Goal: Contribute content: Contribute content

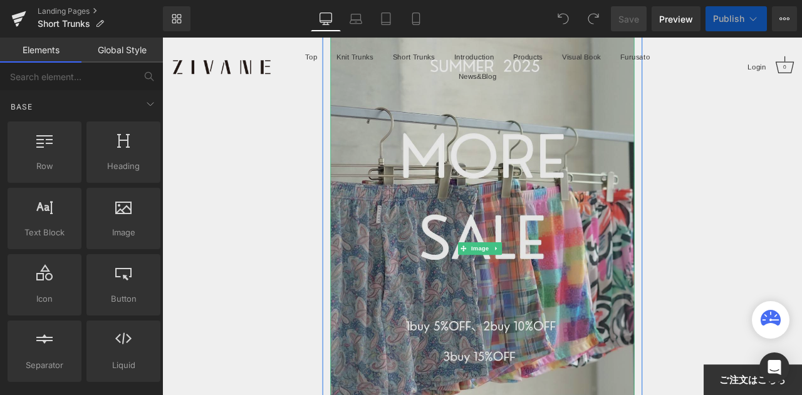
scroll to position [251, 0]
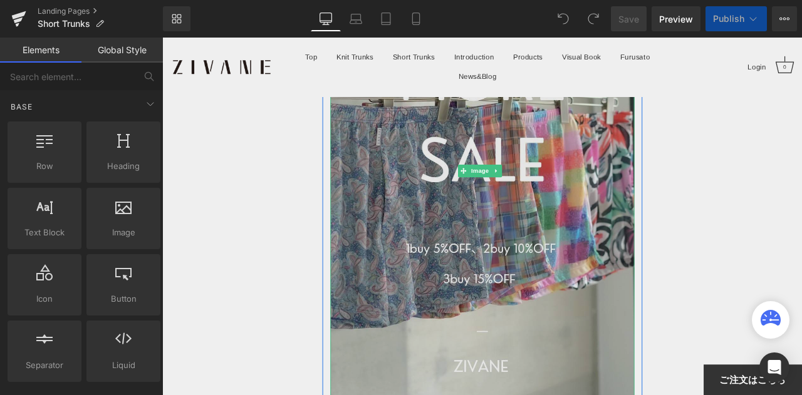
click at [487, 170] on img at bounding box center [541, 196] width 360 height 640
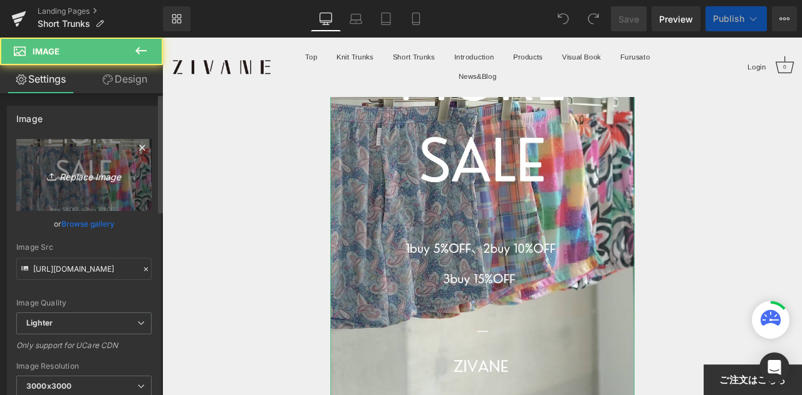
click at [68, 172] on icon "Replace Image" at bounding box center [84, 175] width 100 height 16
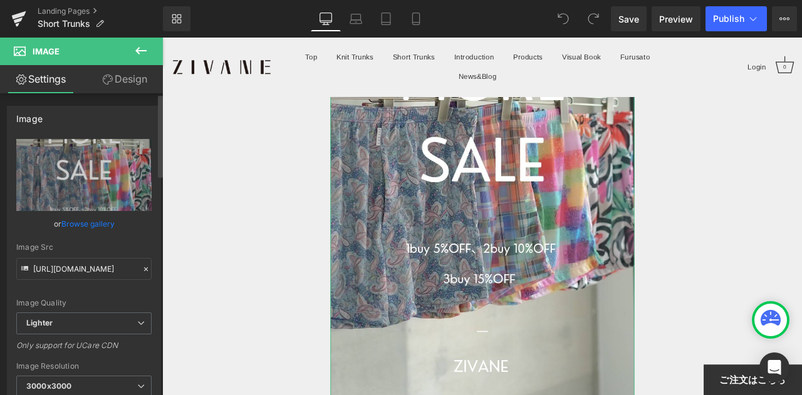
click at [83, 226] on link "Browse gallery" at bounding box center [87, 224] width 53 height 22
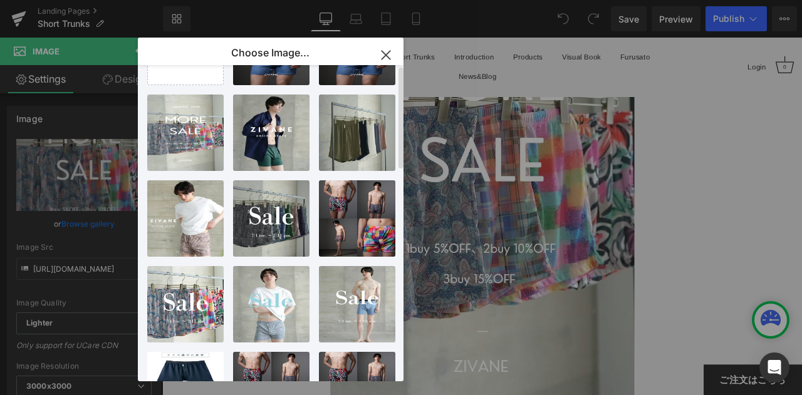
scroll to position [0, 0]
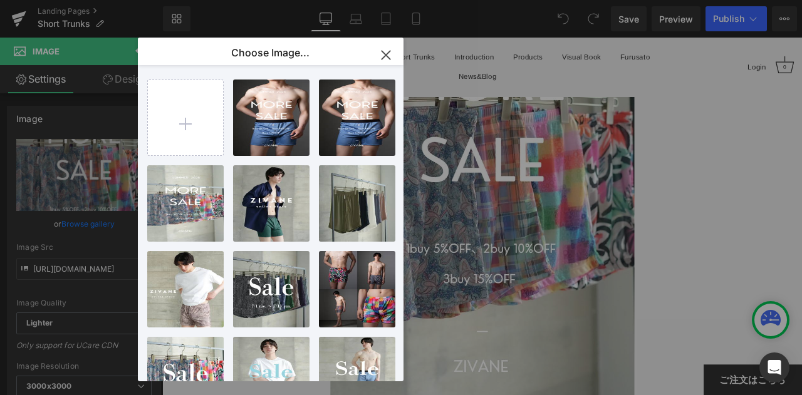
click at [382, 52] on icon "button" at bounding box center [386, 55] width 8 height 8
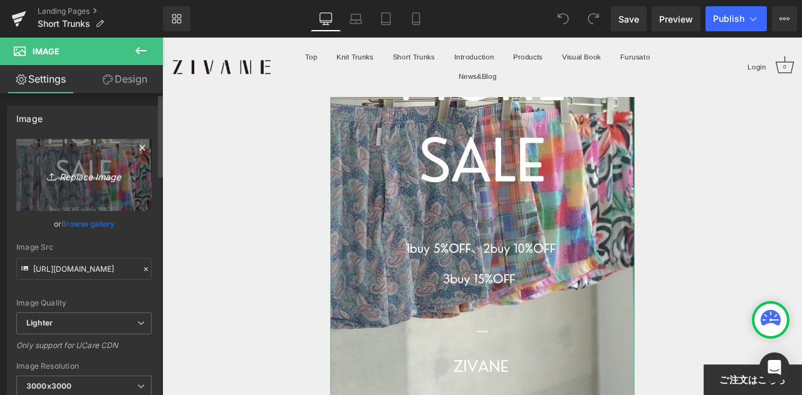
click at [104, 176] on icon "Replace Image" at bounding box center [84, 175] width 100 height 16
type input "C:\fakepath\S__106610696_0.jpg"
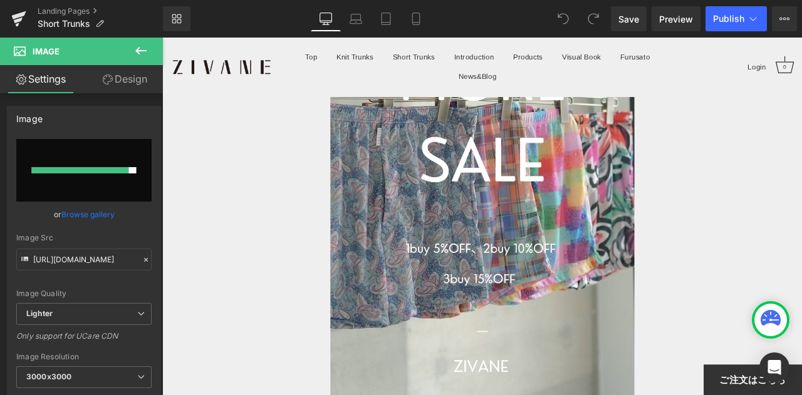
type input "https://ucarecdn.com/c74e23d2-9025-49c2-835d-47b2e6d6e729/-/format/auto/-/previ…"
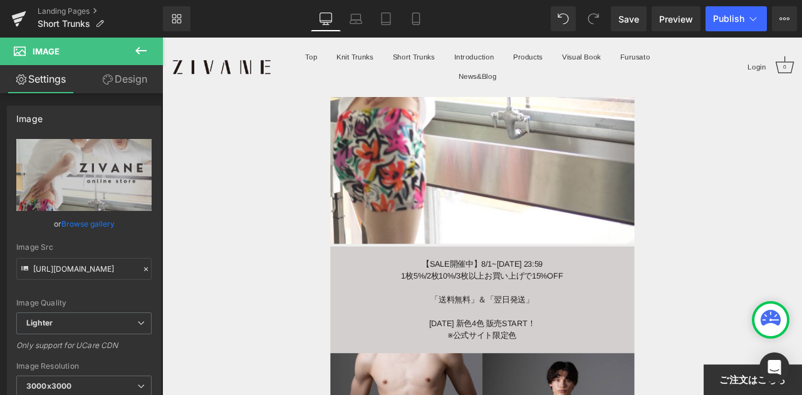
scroll to position [313, 0]
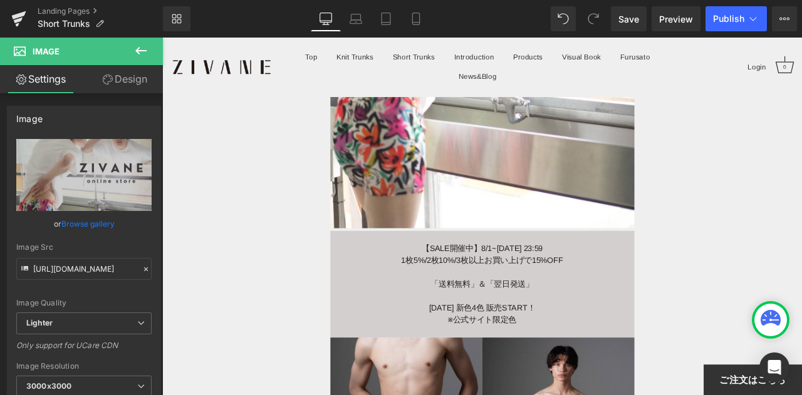
click at [506, 296] on span "1枚5%/2枚10%/3枚以上お買い上げで15%OFF" at bounding box center [541, 301] width 192 height 11
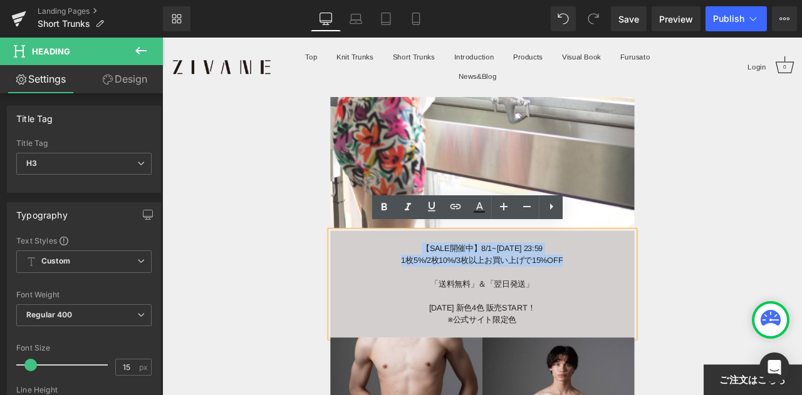
drag, startPoint x: 548, startPoint y: 300, endPoint x: 615, endPoint y: 312, distance: 68.1
click at [615, 312] on div "【SALE開催中】8/1~8/17 23:59 1枚5%/2枚10%/3枚以上お買い上げで15%OFF 「送料無料」＆「翌日発送」 6月20日 新色4色 販売…" at bounding box center [541, 330] width 360 height 127
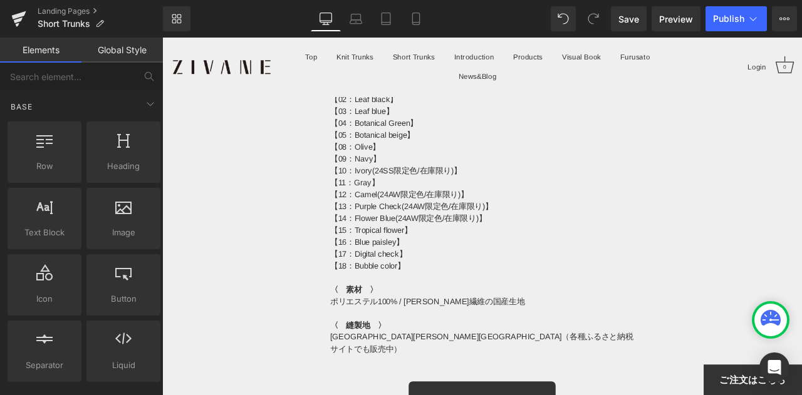
scroll to position [8740, 0]
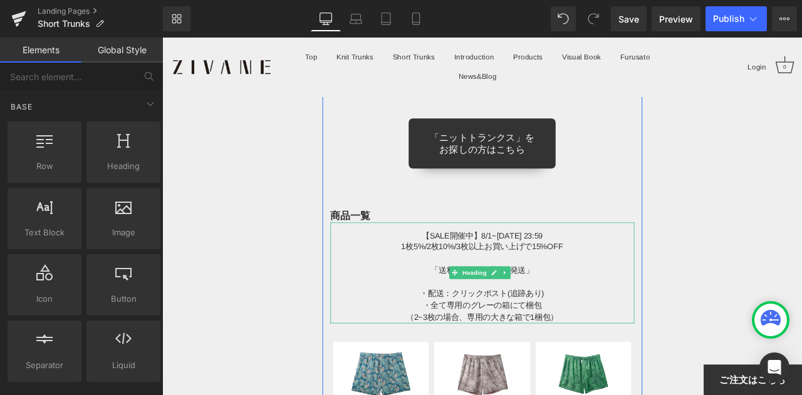
click at [512, 280] on span "1枚5%/2枚10%/3枚以上お買い上げで15%OFF" at bounding box center [541, 285] width 192 height 11
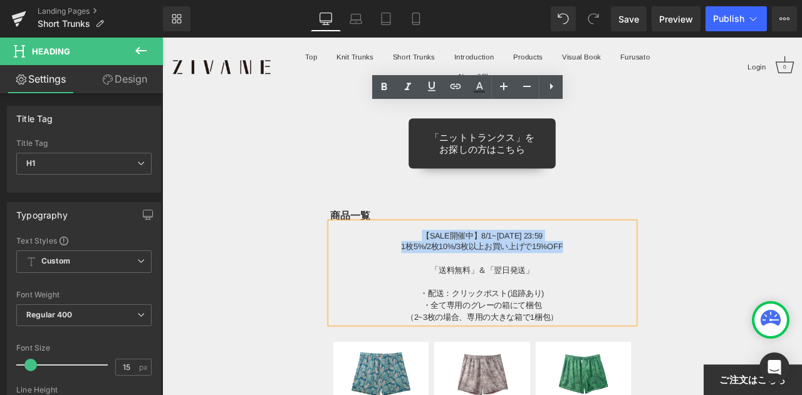
drag, startPoint x: 472, startPoint y: 133, endPoint x: 670, endPoint y: 147, distance: 198.5
click at [670, 257] on div "【SALE開催中】8/1~8/17 23:59 1枚5%/2枚10%/3枚以上お買い上げで15%OFF 「送料無料」＆「翌日発送」 ・配送：クリックポスト(追…" at bounding box center [541, 317] width 360 height 120
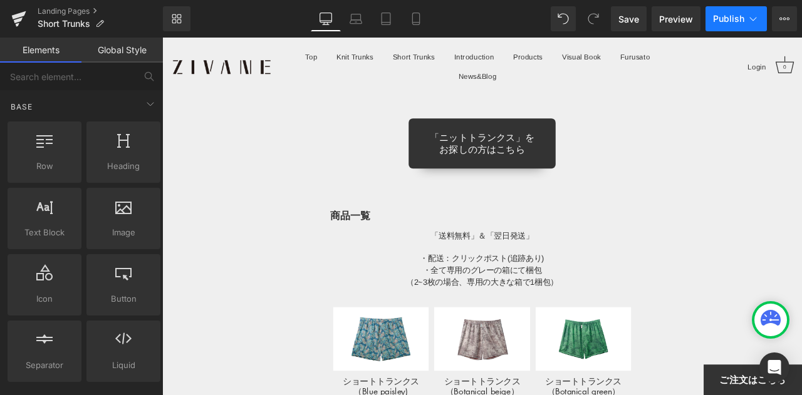
click at [744, 21] on button "Publish" at bounding box center [735, 18] width 61 height 25
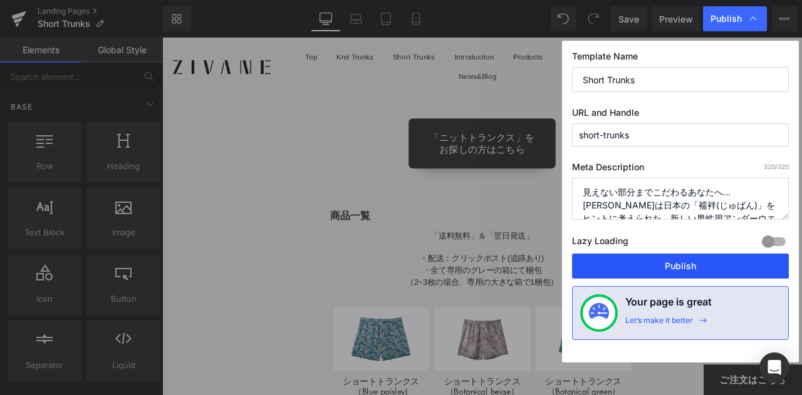
drag, startPoint x: 668, startPoint y: 256, endPoint x: 568, endPoint y: 241, distance: 100.7
click at [668, 256] on button "Publish" at bounding box center [680, 266] width 217 height 25
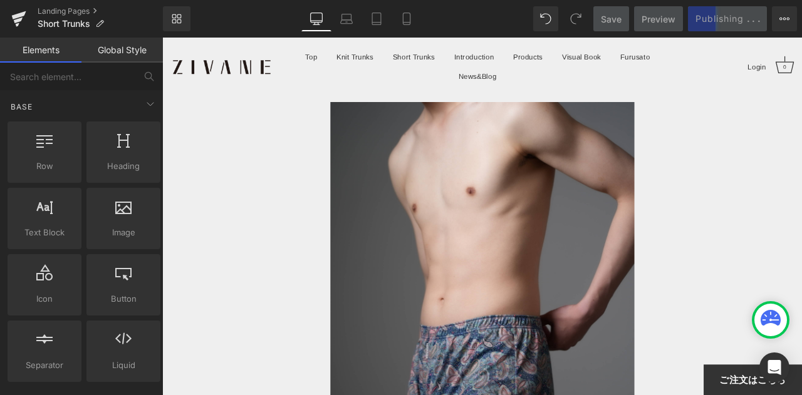
scroll to position [6046, 0]
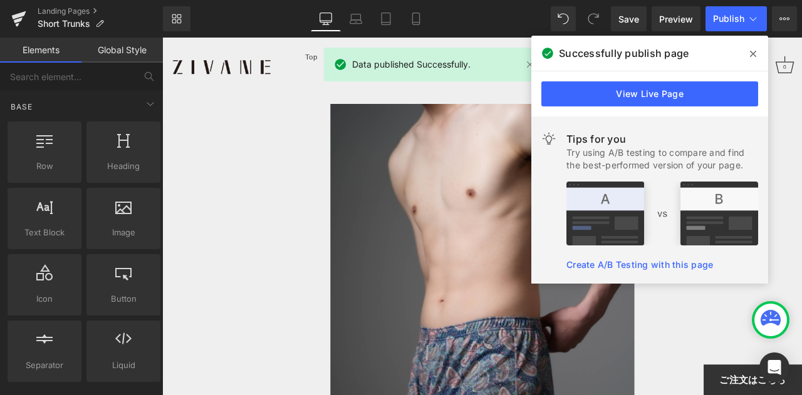
click at [755, 55] on icon at bounding box center [753, 54] width 6 height 6
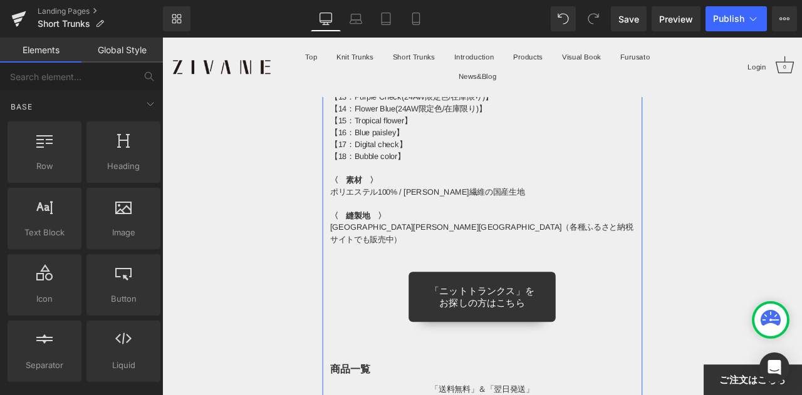
scroll to position [8614, 0]
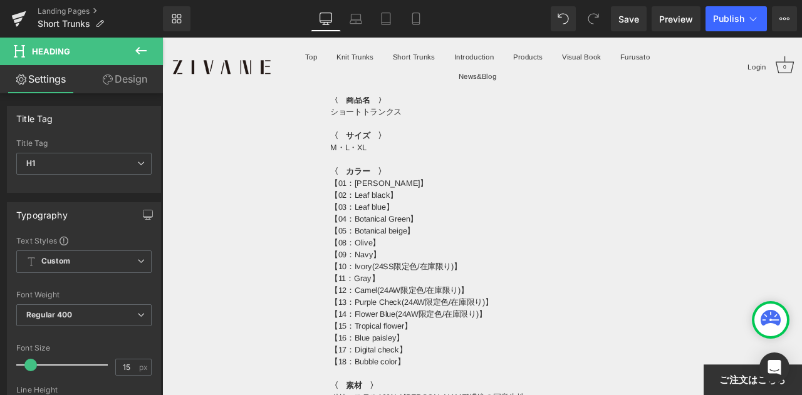
scroll to position [8239, 0]
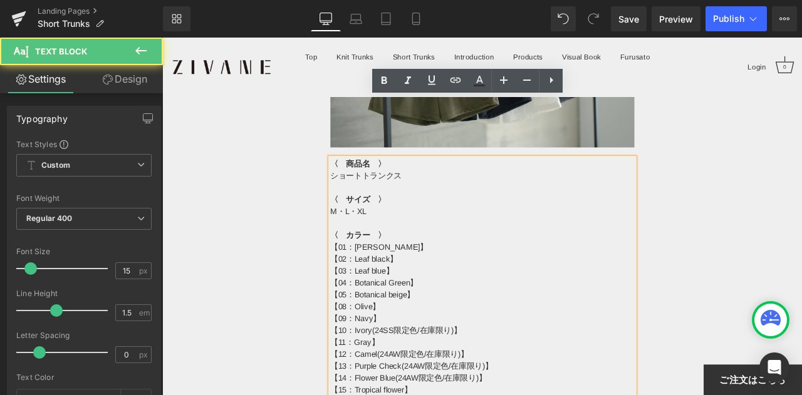
drag, startPoint x: 471, startPoint y: 390, endPoint x: 452, endPoint y: 385, distance: 19.3
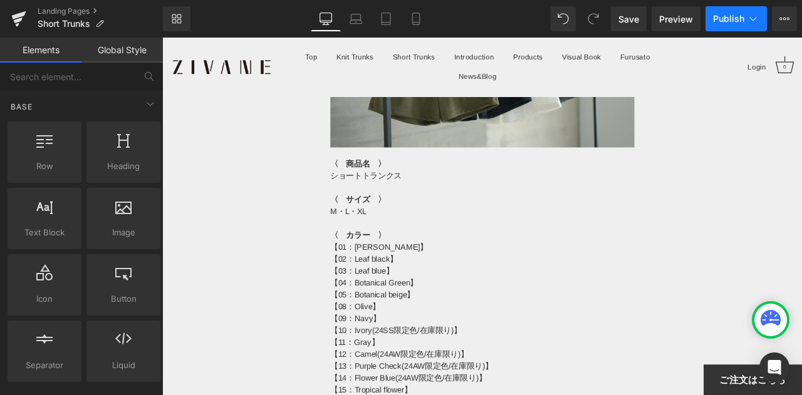
click at [720, 23] on span "Publish" at bounding box center [728, 19] width 31 height 10
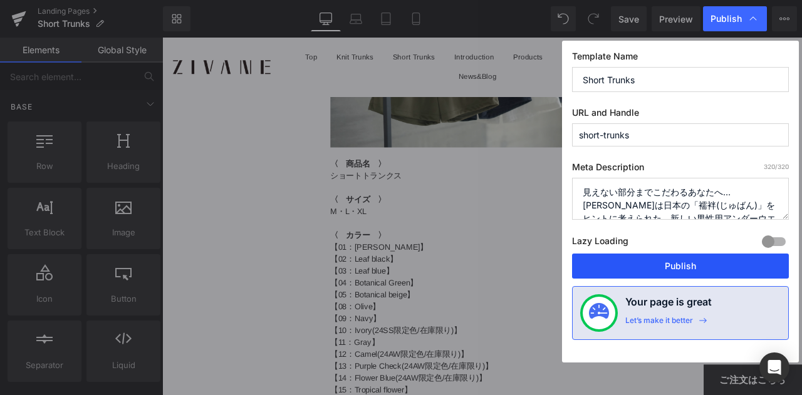
click at [662, 259] on button "Publish" at bounding box center [680, 266] width 217 height 25
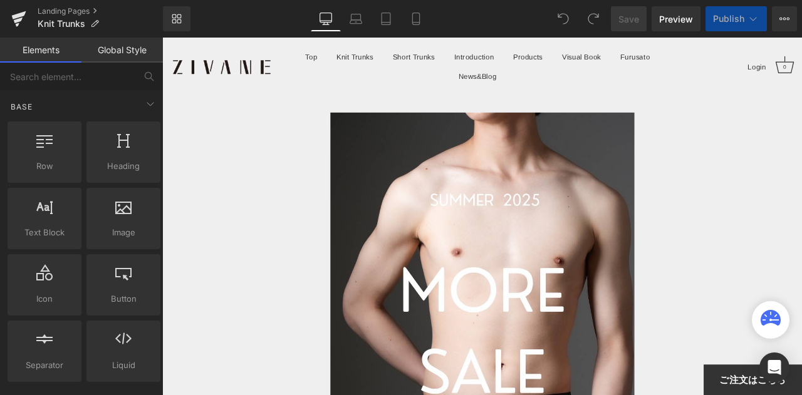
scroll to position [63, 0]
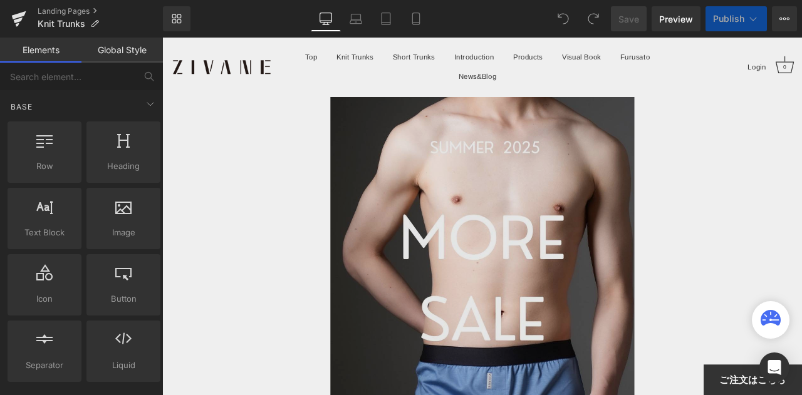
click at [536, 231] on img at bounding box center [541, 384] width 360 height 640
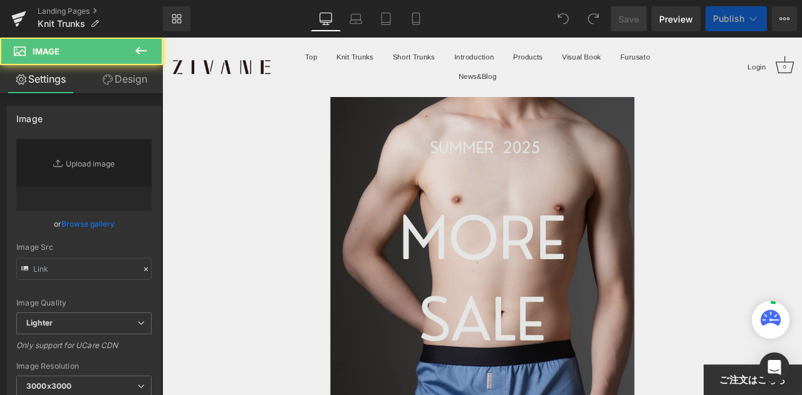
type input "https://ucarecdn.com/cb3312dd-382f-42ef-bca3-7e02df03bb5f/-/format/auto/-/previ…"
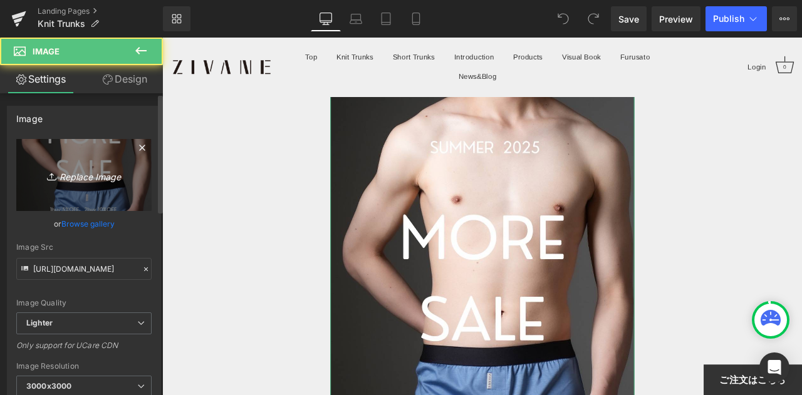
click at [99, 174] on icon "Replace Image" at bounding box center [84, 175] width 100 height 16
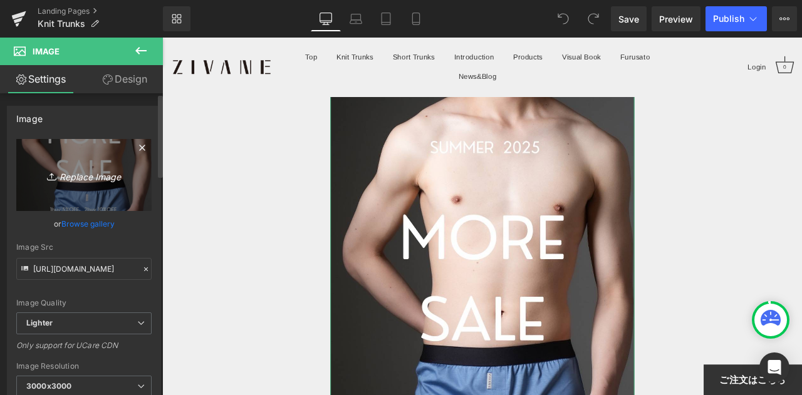
type input "C:\fakepath\S__106610694_0.jpg"
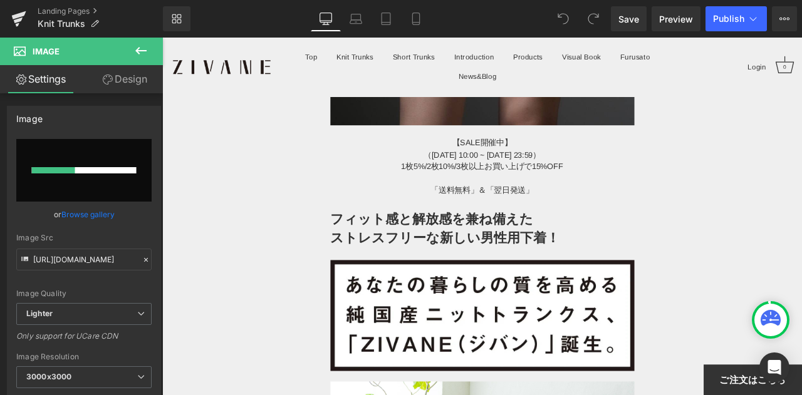
scroll to position [627, 0]
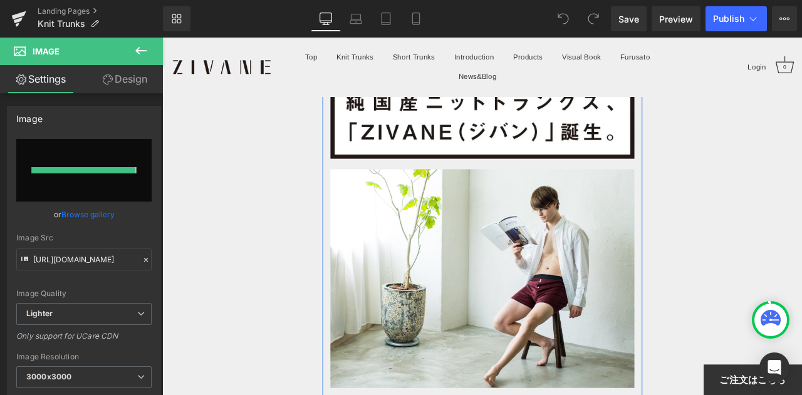
type input "https://ucarecdn.com/825e490d-d40d-4d57-ac78-85ecabaf5d71/-/format/auto/-/previ…"
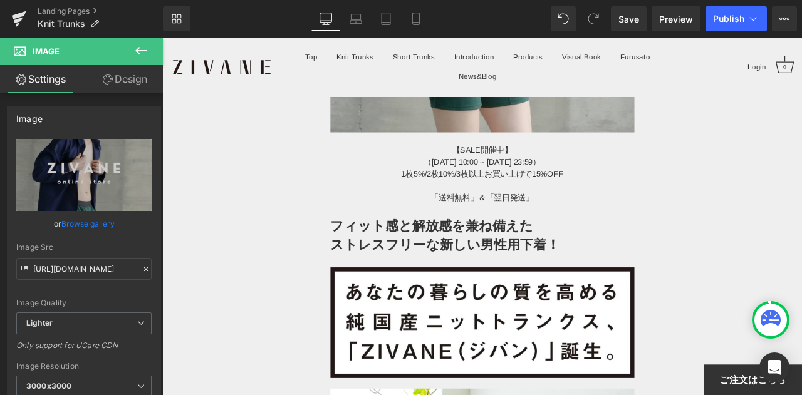
scroll to position [313, 0]
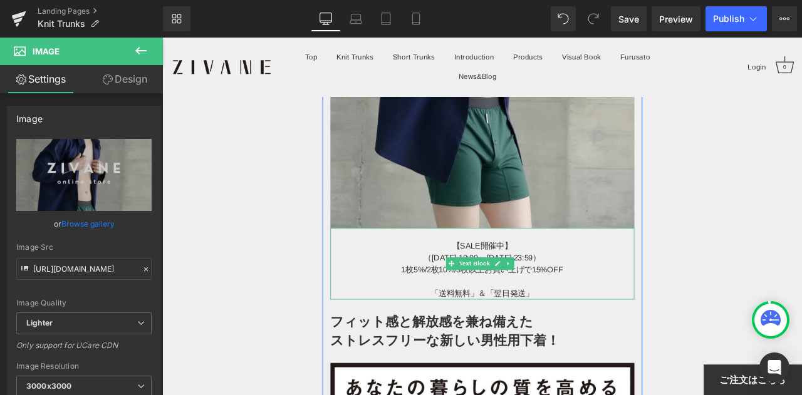
click at [496, 293] on span "（8/1 10:00 ~ 8/17 23:59）" at bounding box center [541, 298] width 138 height 11
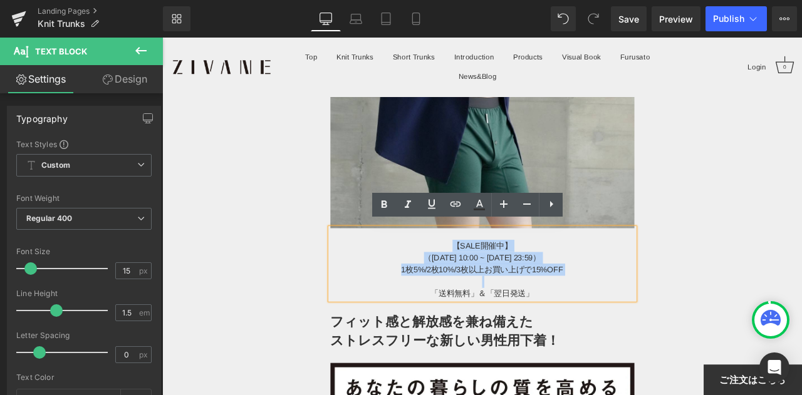
drag, startPoint x: 497, startPoint y: 276, endPoint x: 637, endPoint y: 325, distance: 148.0
click at [637, 325] on div "【SALE開催中】 （8/1 10:00 ~ 8/17 23:59） 1枚5%/2枚10%/3枚以上お買い上げで15%OFF 「送料無料」＆「翌日発送」" at bounding box center [541, 306] width 360 height 85
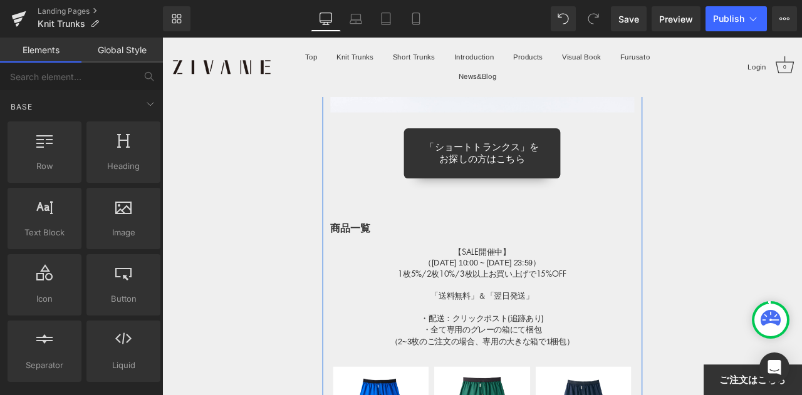
scroll to position [10433, 0]
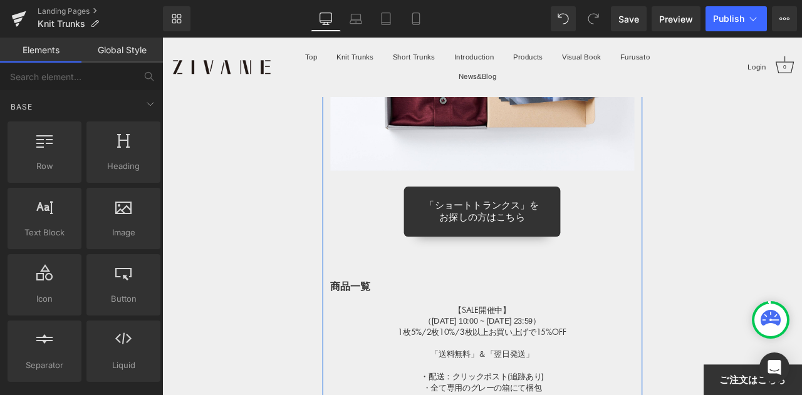
click at [512, 341] on h1 at bounding box center [541, 347] width 360 height 13
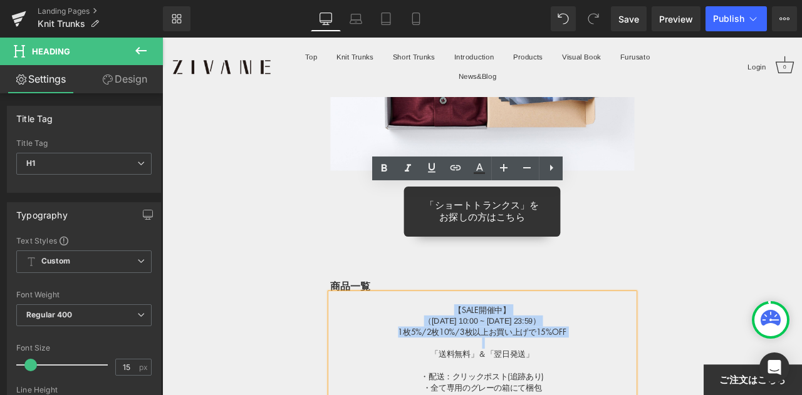
drag, startPoint x: 499, startPoint y: 232, endPoint x: 614, endPoint y: 274, distance: 122.7
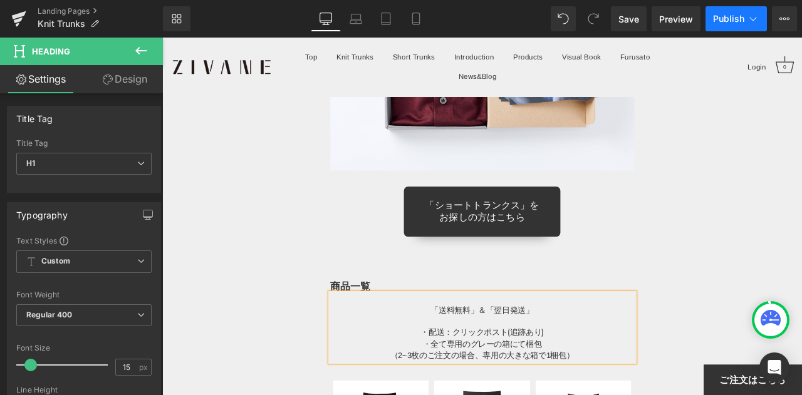
click at [732, 18] on span "Publish" at bounding box center [728, 19] width 31 height 10
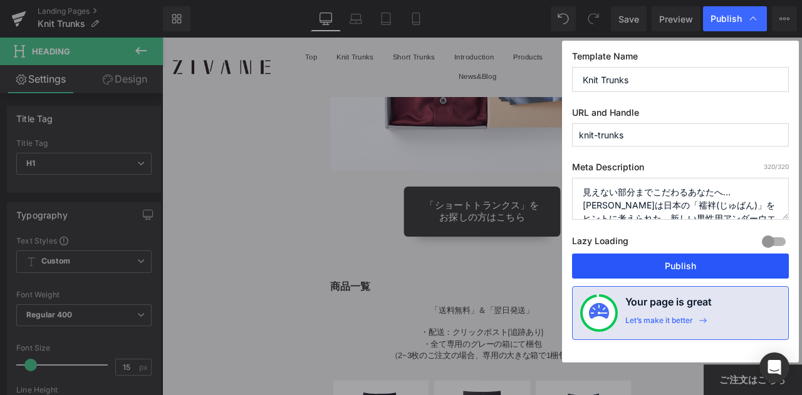
click at [712, 266] on button "Publish" at bounding box center [680, 266] width 217 height 25
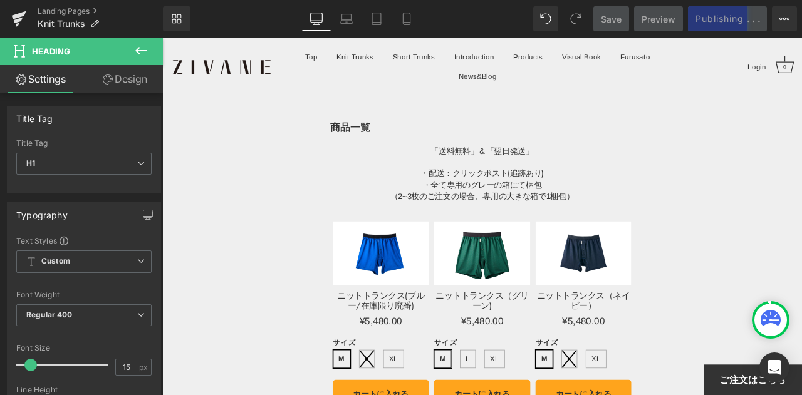
scroll to position [10620, 0]
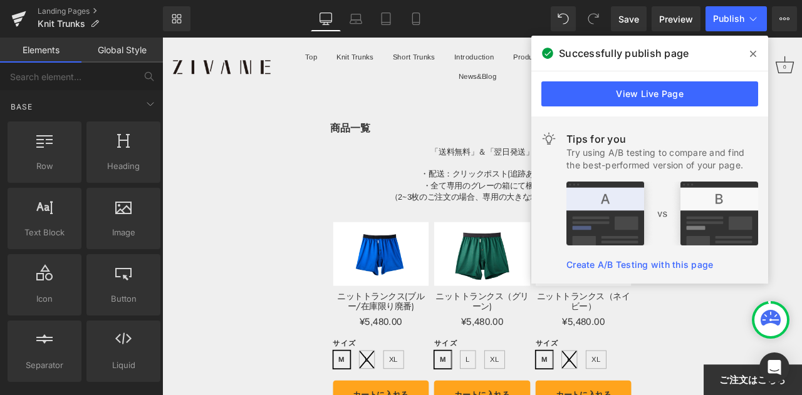
click at [756, 51] on icon at bounding box center [753, 54] width 6 height 6
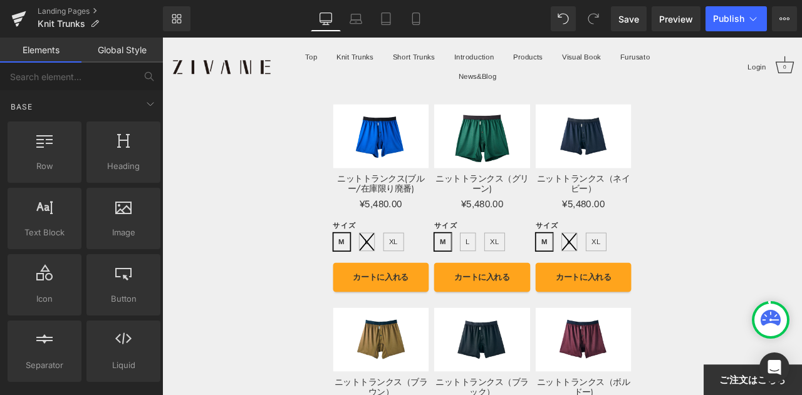
scroll to position [10871, 0]
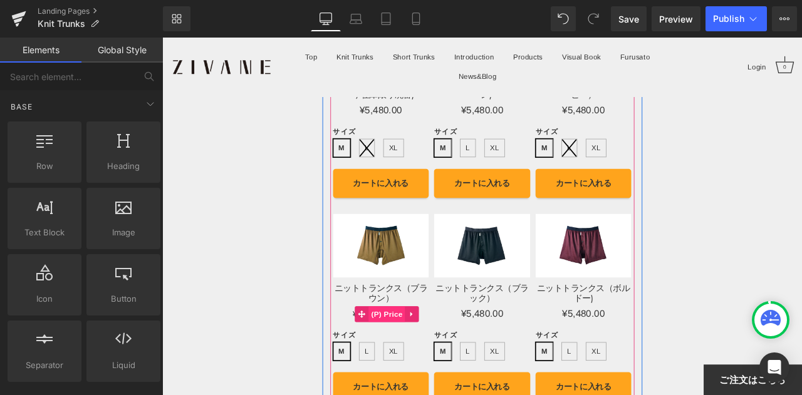
click at [419, 356] on span "(P) Price" at bounding box center [429, 365] width 44 height 19
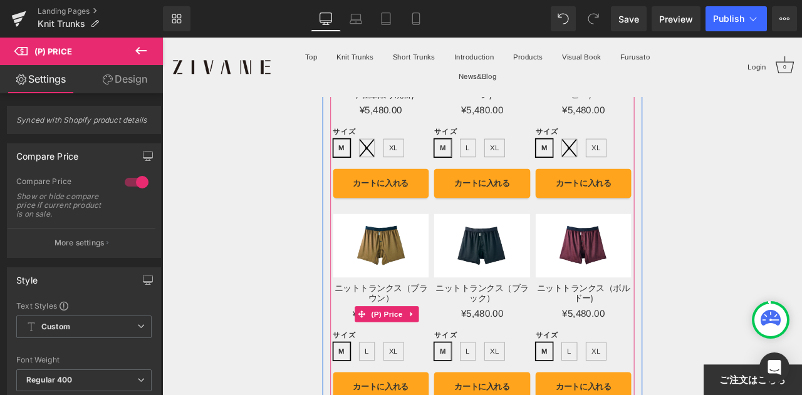
click at [382, 358] on div "¥0 ¥5,480.00" at bounding box center [422, 365] width 114 height 15
click at [388, 358] on div "¥0 ¥5,480.00 (P) Price" at bounding box center [422, 365] width 114 height 15
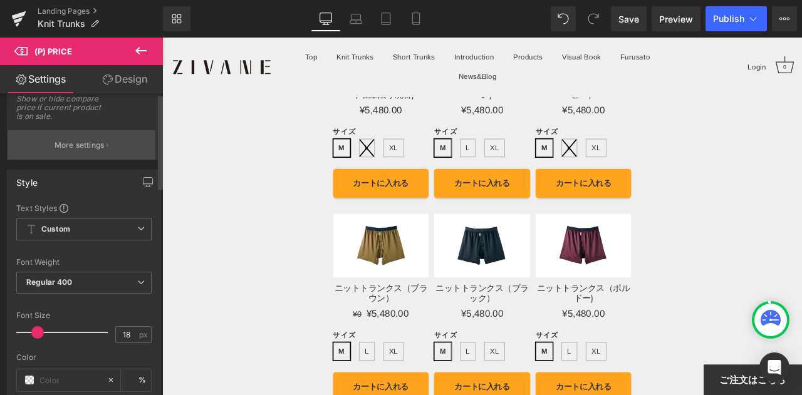
scroll to position [313, 0]
